Goal: Task Accomplishment & Management: Use online tool/utility

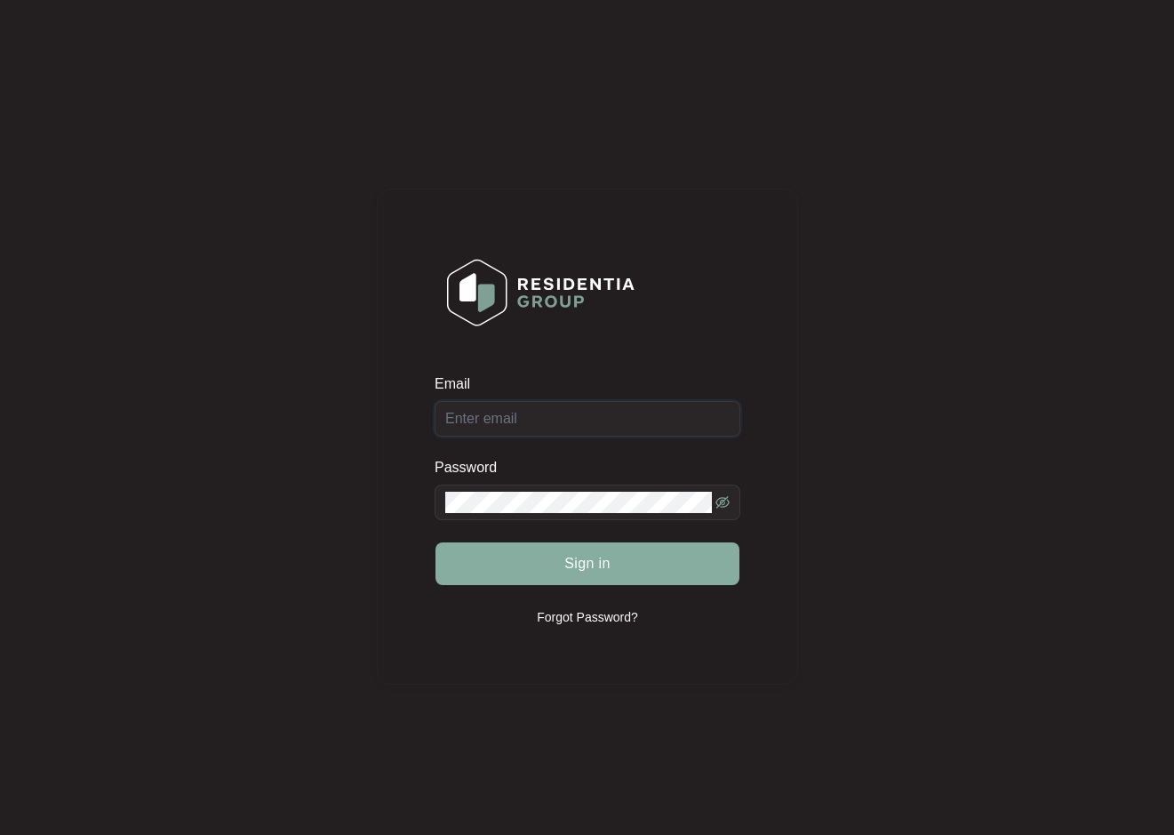
type input "[EMAIL_ADDRESS][DOMAIN_NAME]"
click at [666, 560] on button "Sign in" at bounding box center [588, 563] width 304 height 43
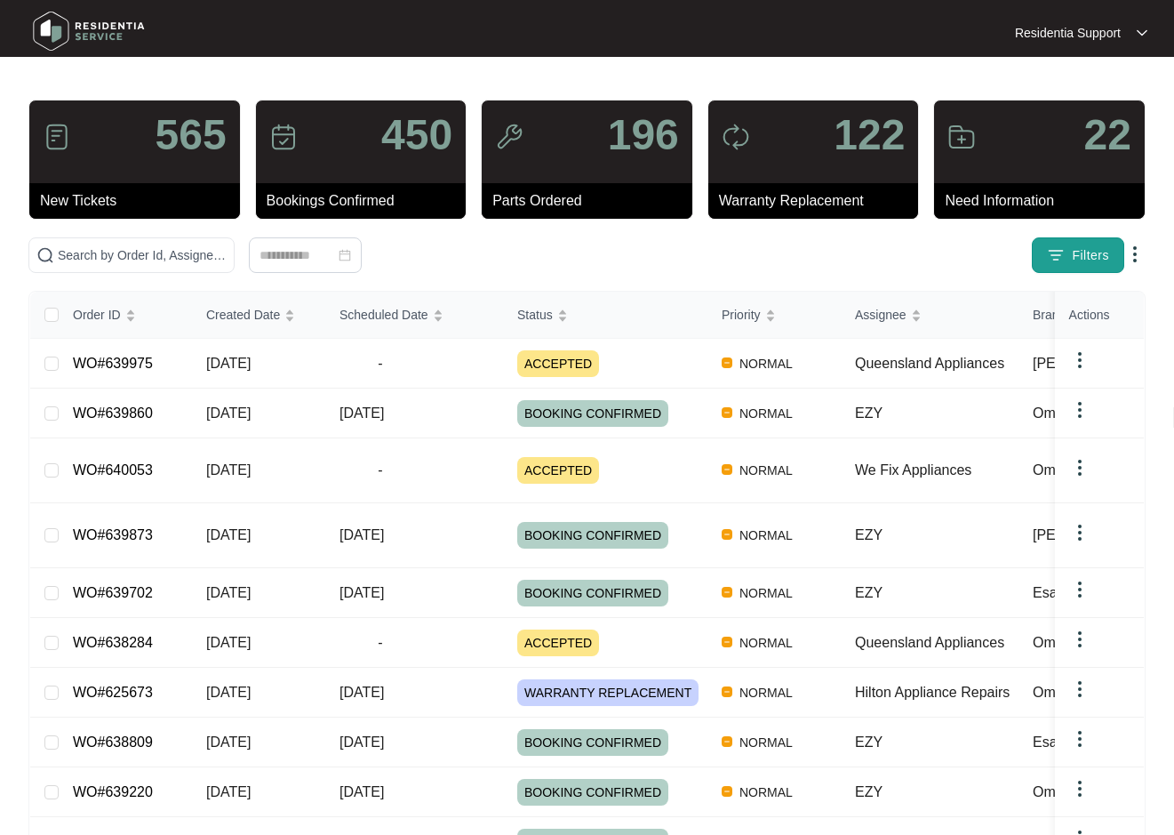
click at [1078, 250] on span "Filters" at bounding box center [1090, 255] width 37 height 19
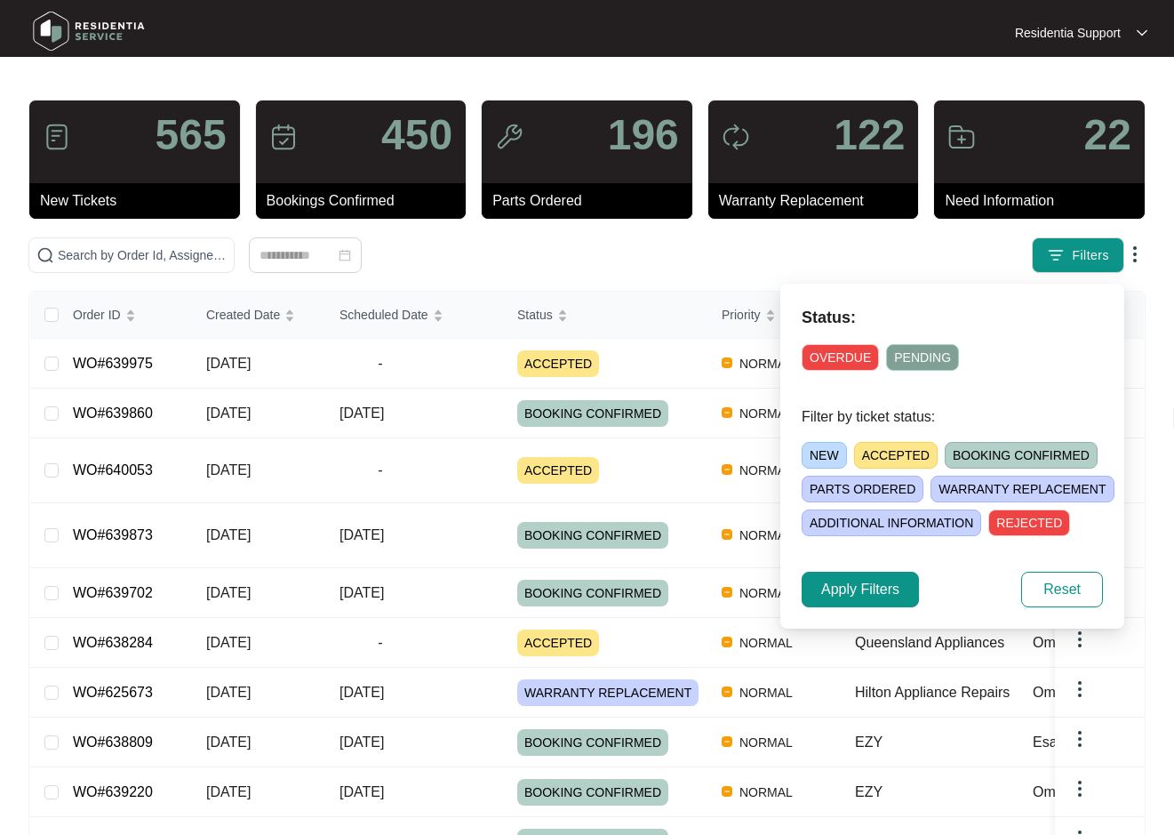
click at [840, 358] on span "OVERDUE" at bounding box center [840, 357] width 77 height 27
click at [864, 582] on span "Apply Filters" at bounding box center [860, 589] width 78 height 21
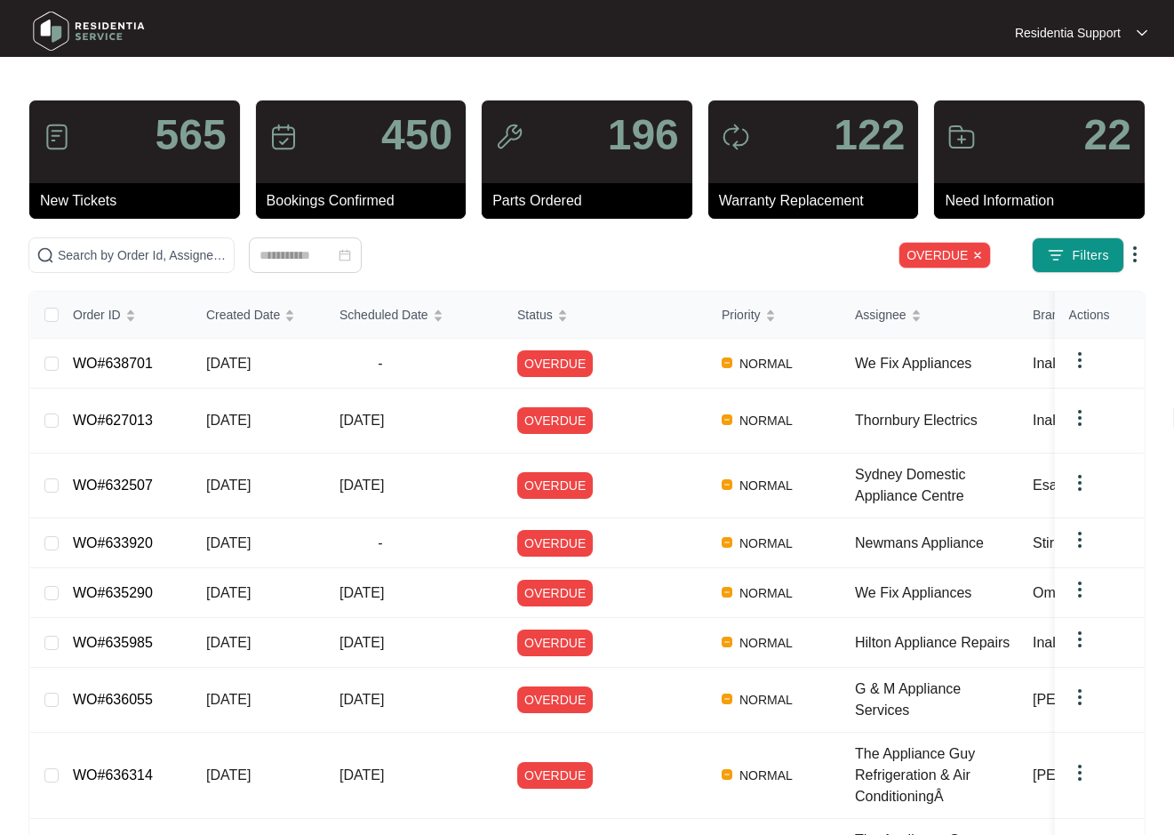
click at [1138, 253] on img at bounding box center [1135, 254] width 21 height 21
click at [1052, 284] on span "Download Tickets CSV" at bounding box center [1052, 289] width 157 height 20
